Goal: Task Accomplishment & Management: Use online tool/utility

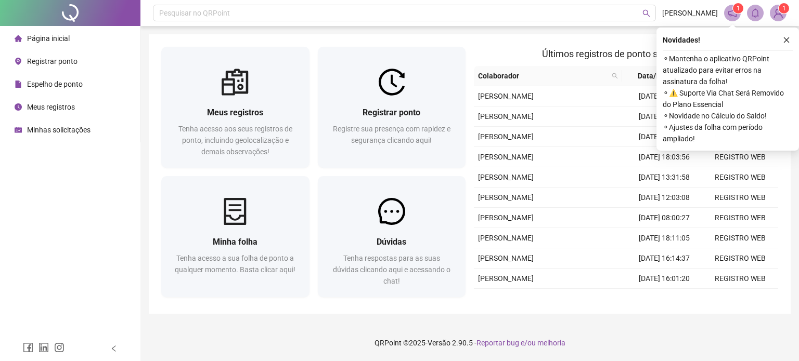
click at [64, 58] on span "Registrar ponto" at bounding box center [52, 61] width 50 height 8
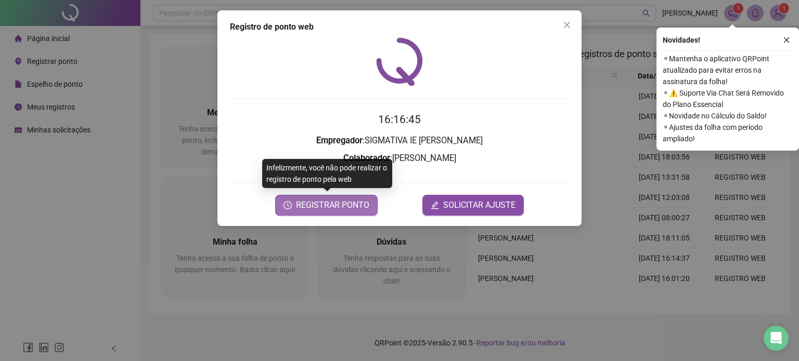
click at [362, 209] on span "REGISTRAR PONTO" at bounding box center [332, 205] width 73 height 12
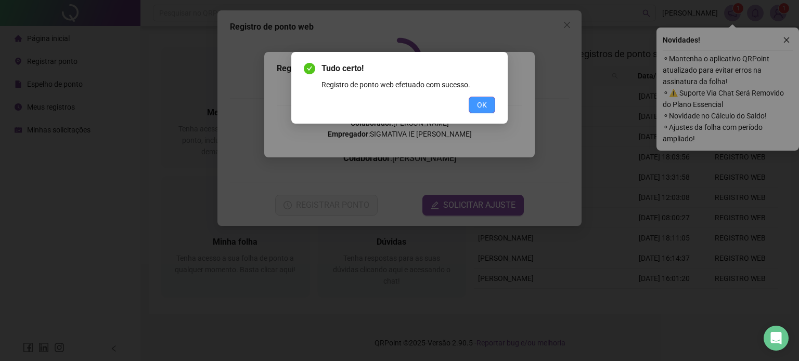
click at [478, 103] on span "OK" at bounding box center [482, 104] width 10 height 11
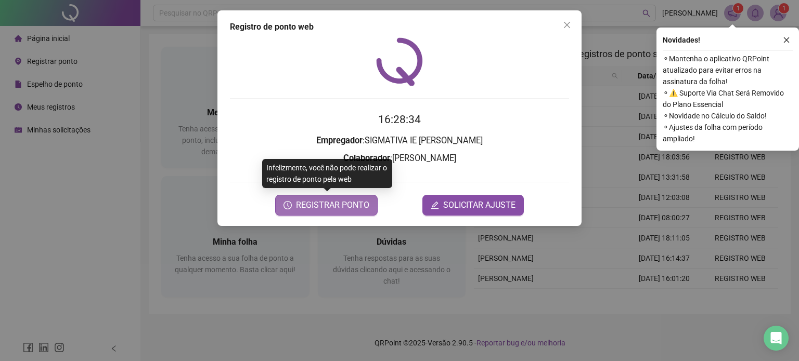
click at [324, 201] on span "REGISTRAR PONTO" at bounding box center [332, 205] width 73 height 12
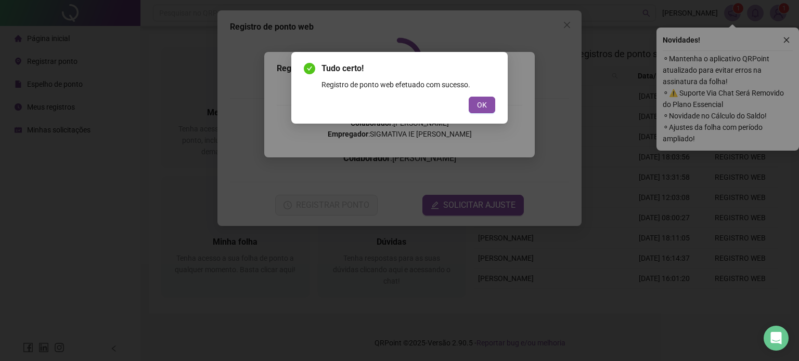
click at [489, 107] on button "OK" at bounding box center [482, 105] width 27 height 17
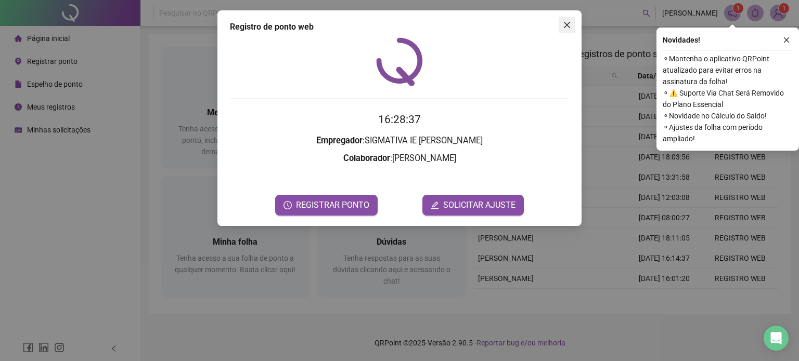
click at [568, 21] on icon "close" at bounding box center [567, 25] width 8 height 8
